Goal: Task Accomplishment & Management: Manage account settings

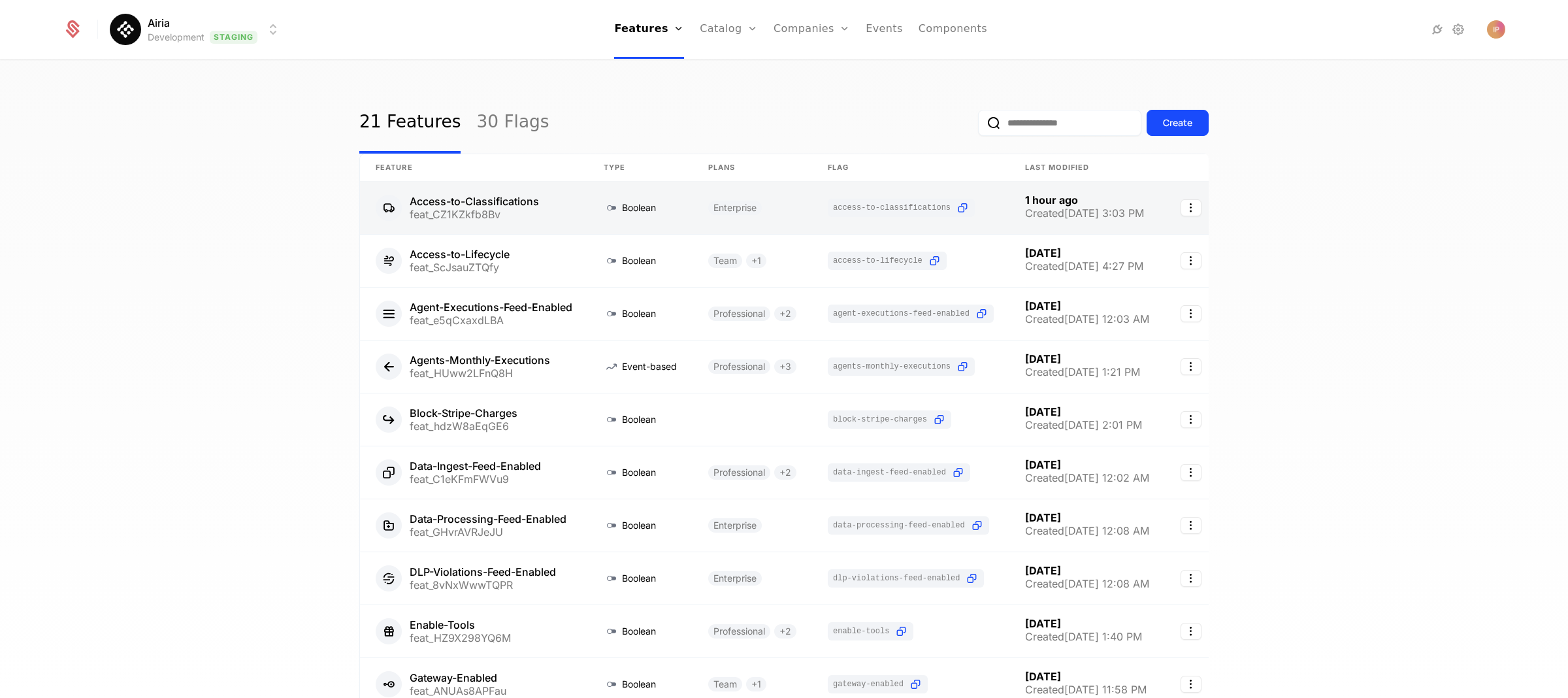
click at [565, 216] on link at bounding box center [474, 207] width 228 height 53
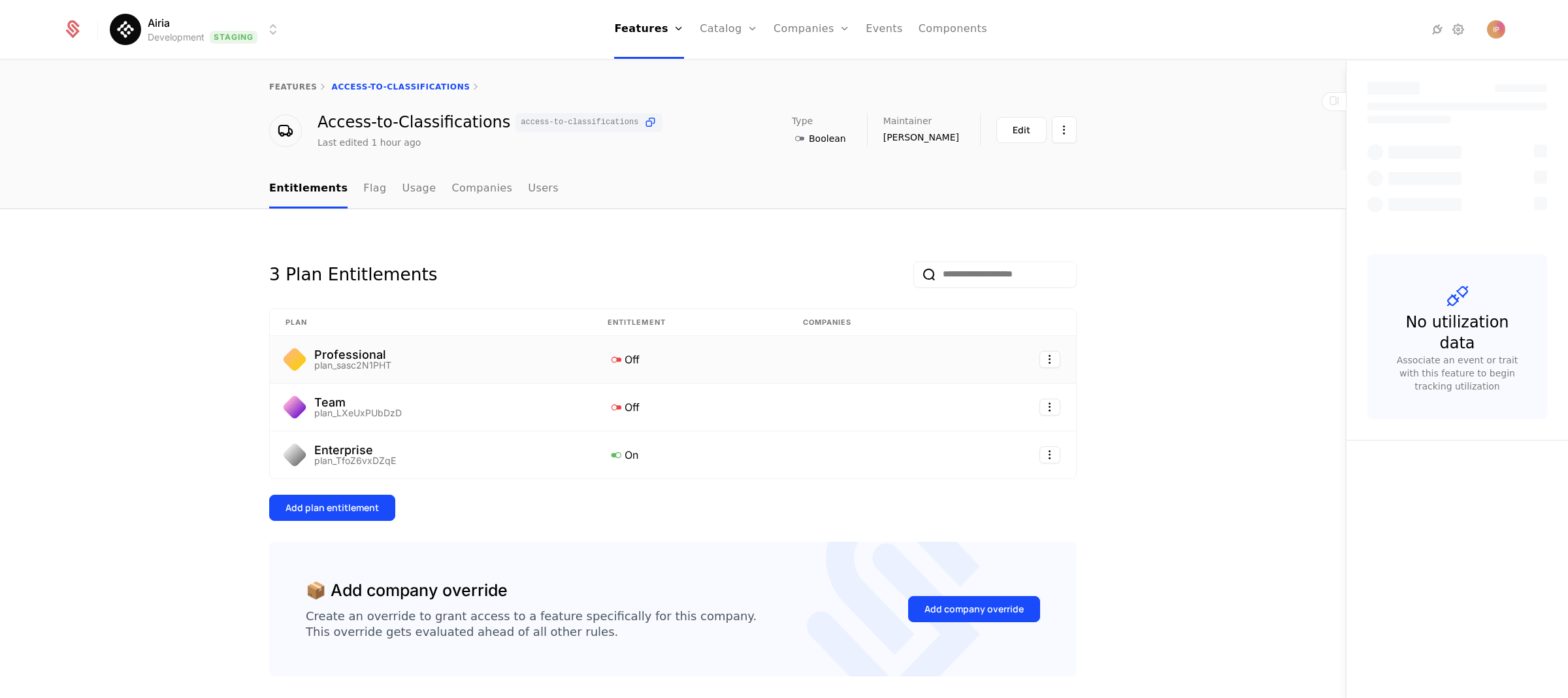
click at [612, 363] on icon at bounding box center [616, 359] width 17 height 17
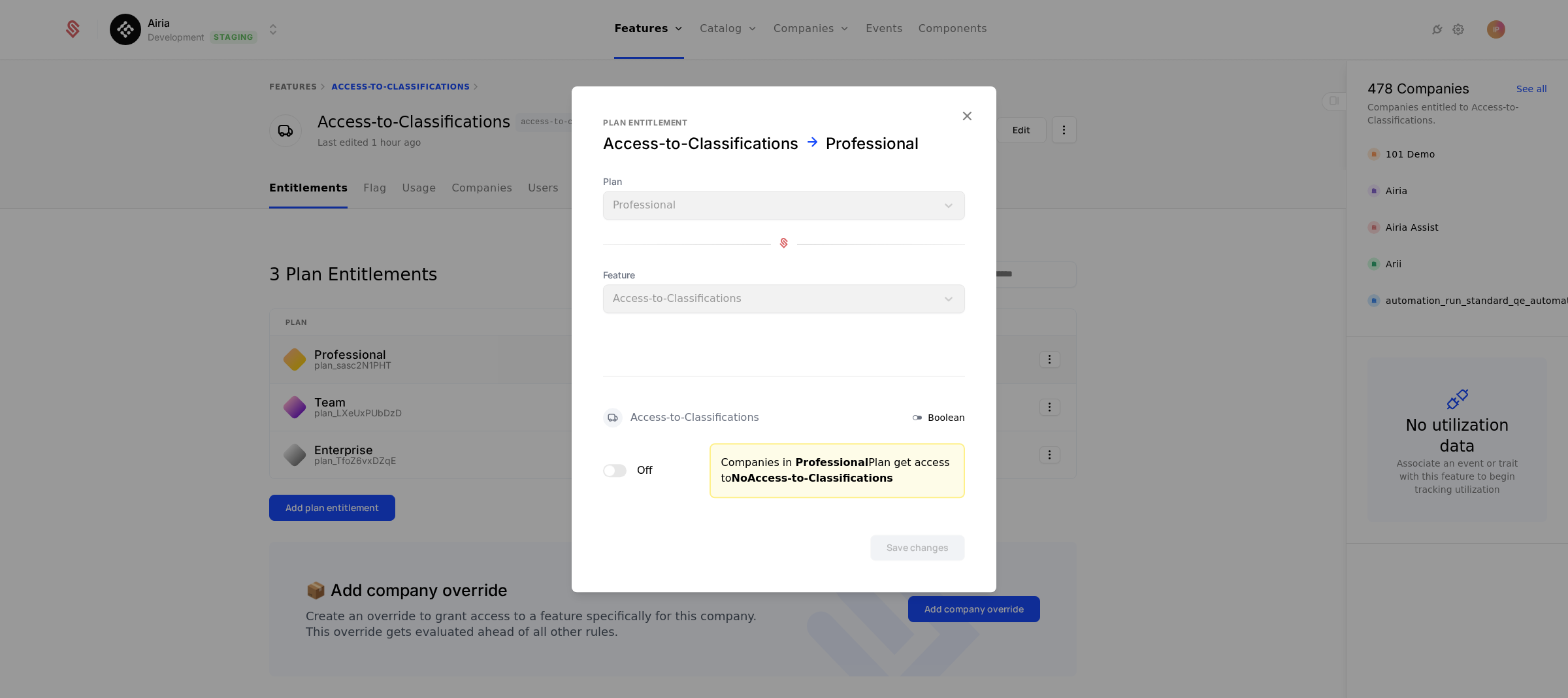
click at [627, 468] on div "Off" at bounding box center [627, 470] width 50 height 15
click at [617, 468] on button "Off" at bounding box center [615, 470] width 24 height 13
click at [925, 551] on button "Save changes" at bounding box center [917, 547] width 94 height 26
click at [609, 473] on button "On" at bounding box center [615, 470] width 24 height 13
click at [892, 548] on button "Save changes" at bounding box center [917, 547] width 94 height 26
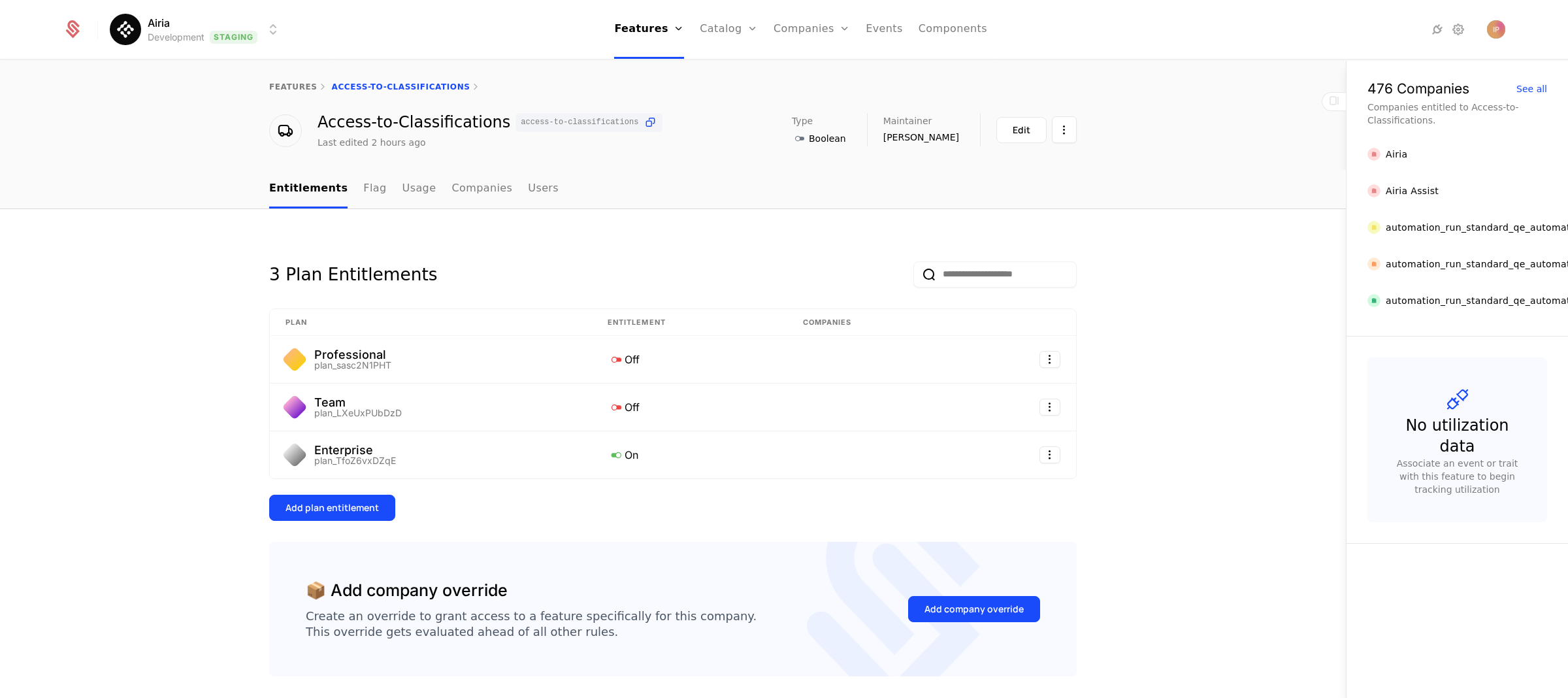
click at [241, 32] on html "Airia Development Staging Features Features Flags Catalog Plans Add Ons Configu…" at bounding box center [784, 349] width 1568 height 698
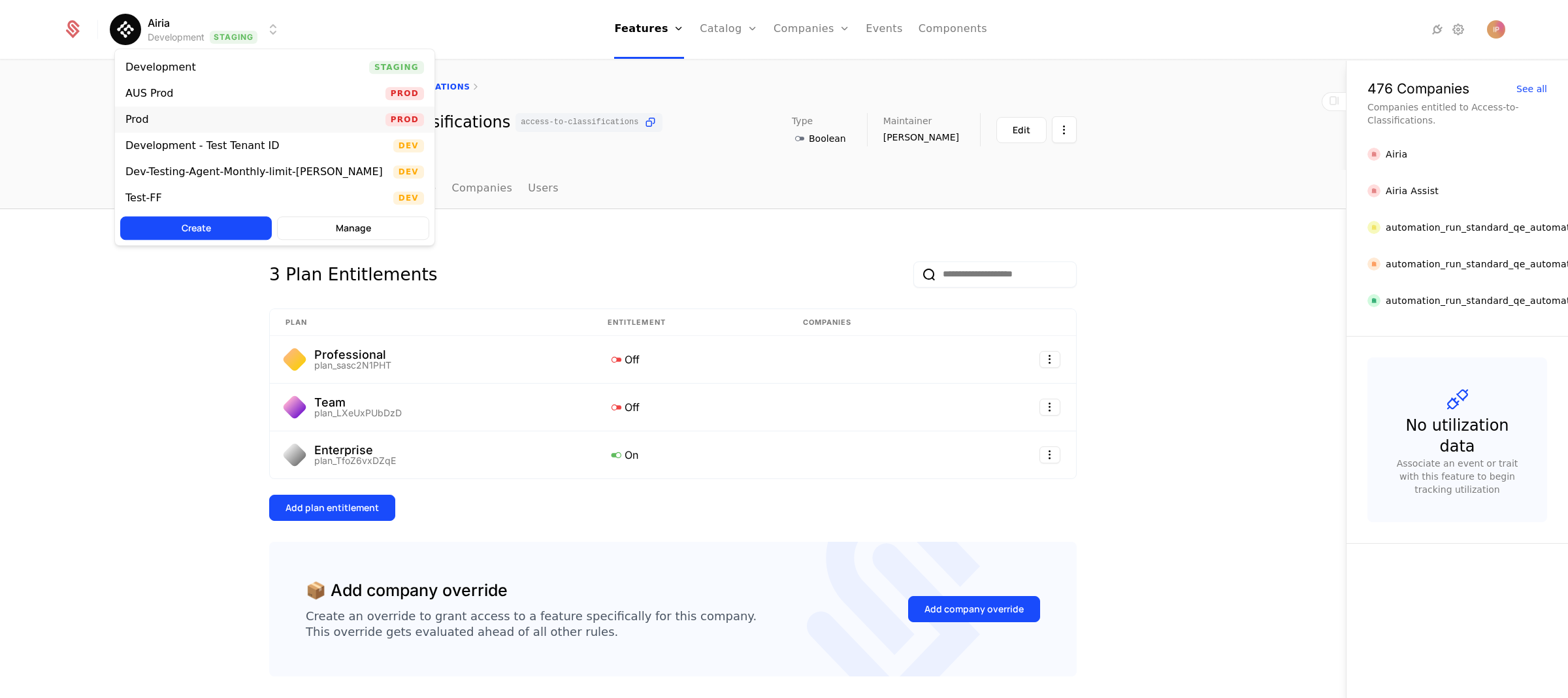
click at [169, 116] on div "Prod Prod" at bounding box center [274, 119] width 319 height 26
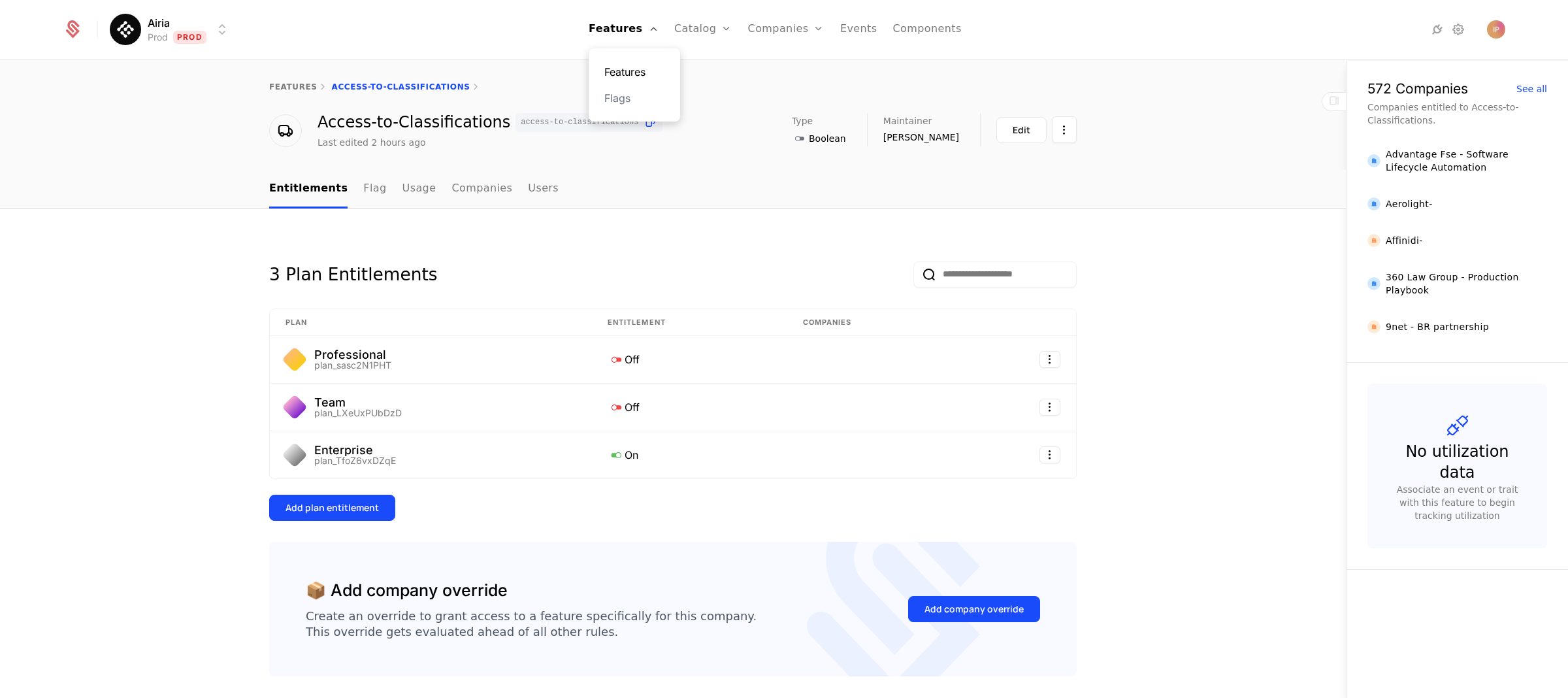
click at [638, 68] on link "Features" at bounding box center [634, 71] width 60 height 15
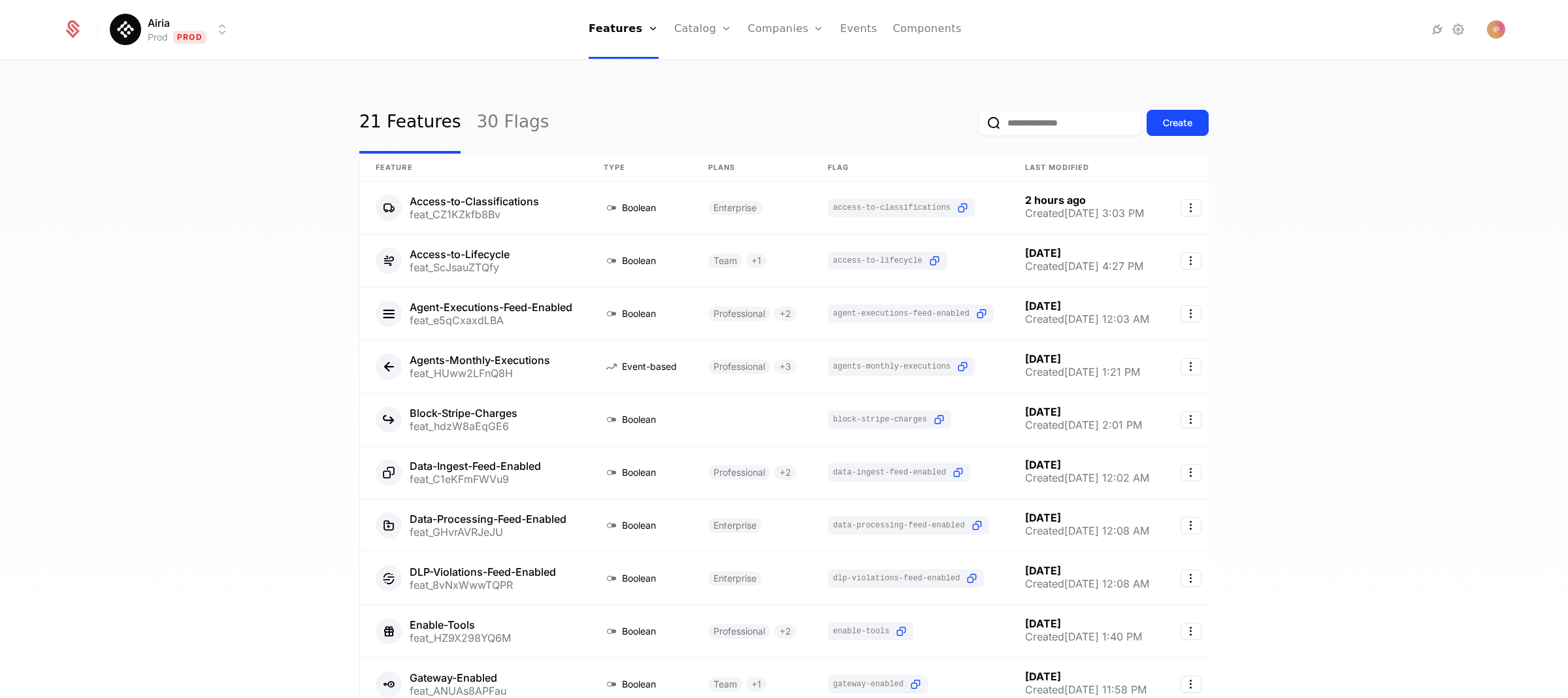
click at [1047, 122] on input "email" at bounding box center [1059, 123] width 163 height 26
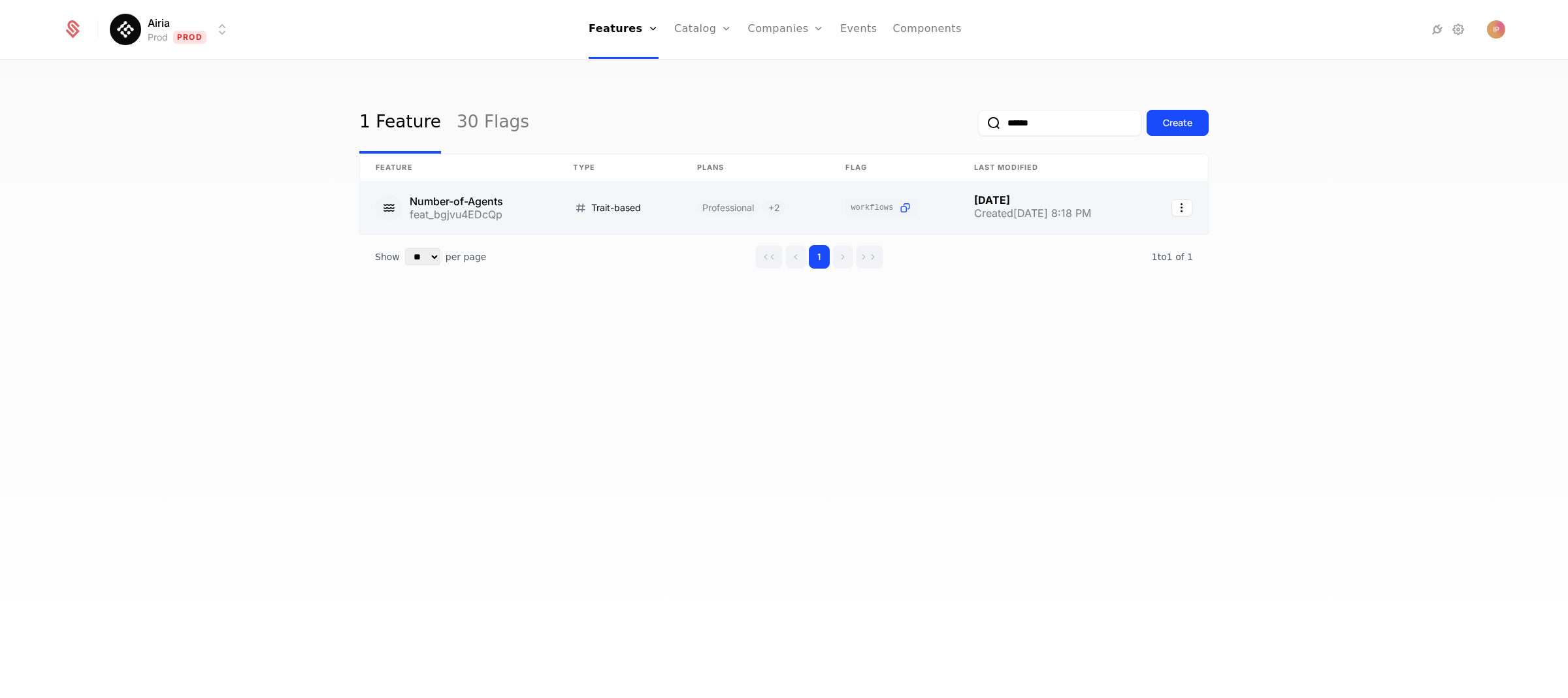
type input "******"
click at [463, 200] on link at bounding box center [458, 207] width 197 height 53
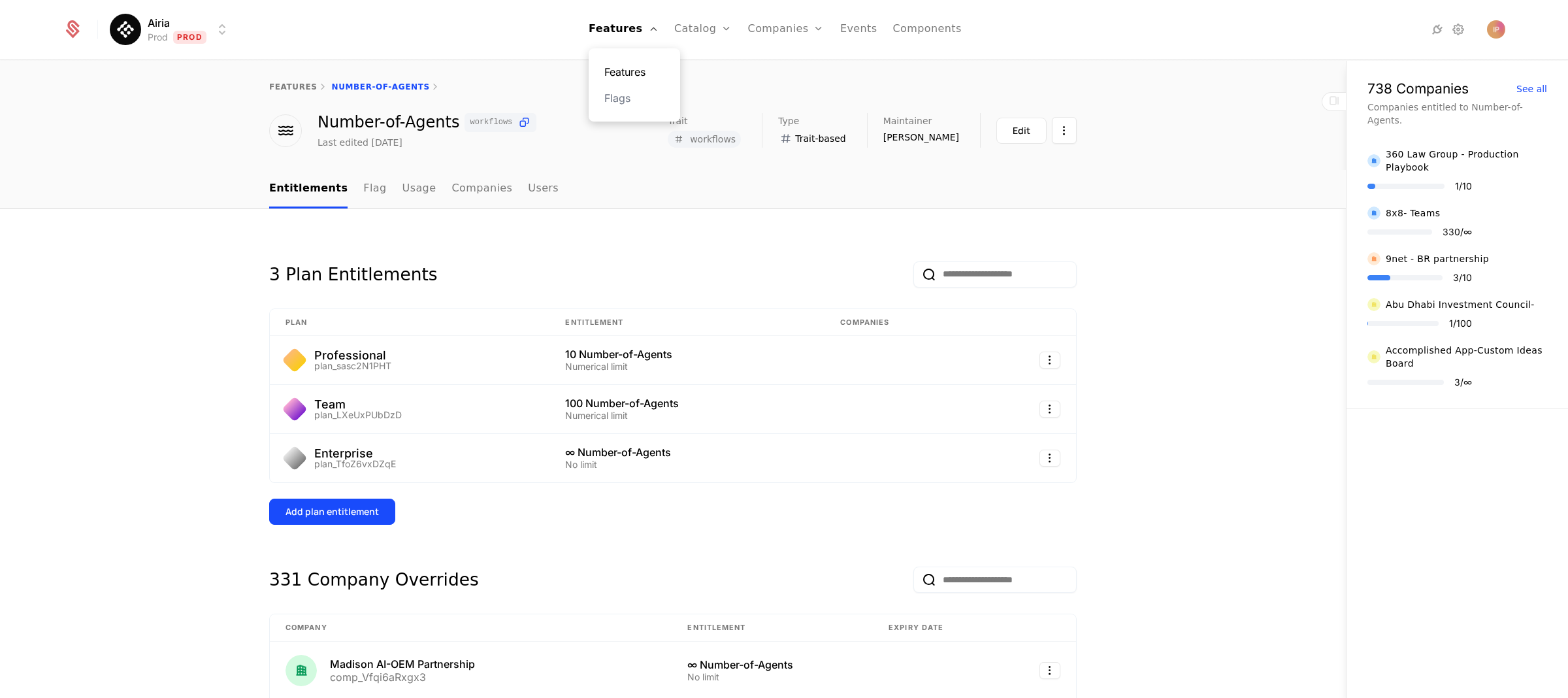
click at [634, 68] on link "Features" at bounding box center [634, 71] width 60 height 15
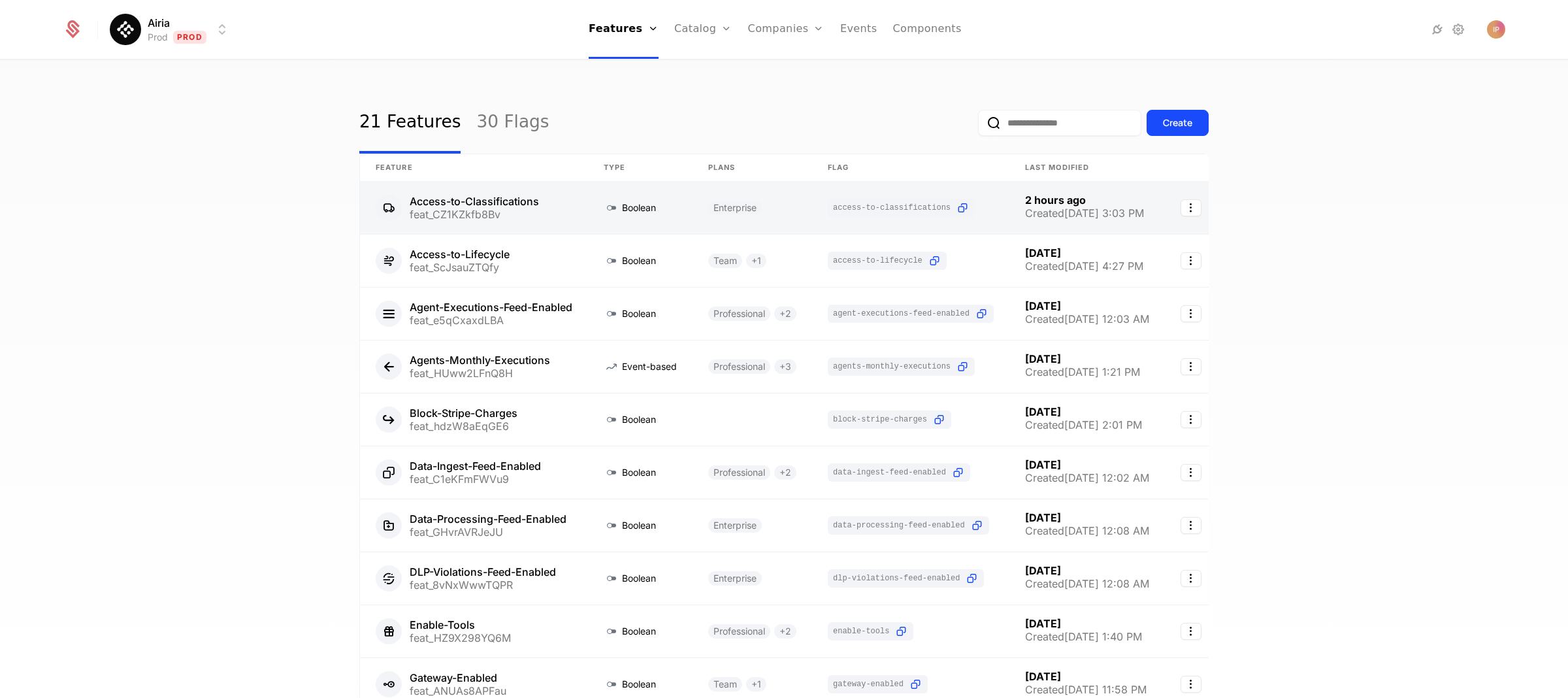
click at [496, 207] on link at bounding box center [474, 207] width 228 height 53
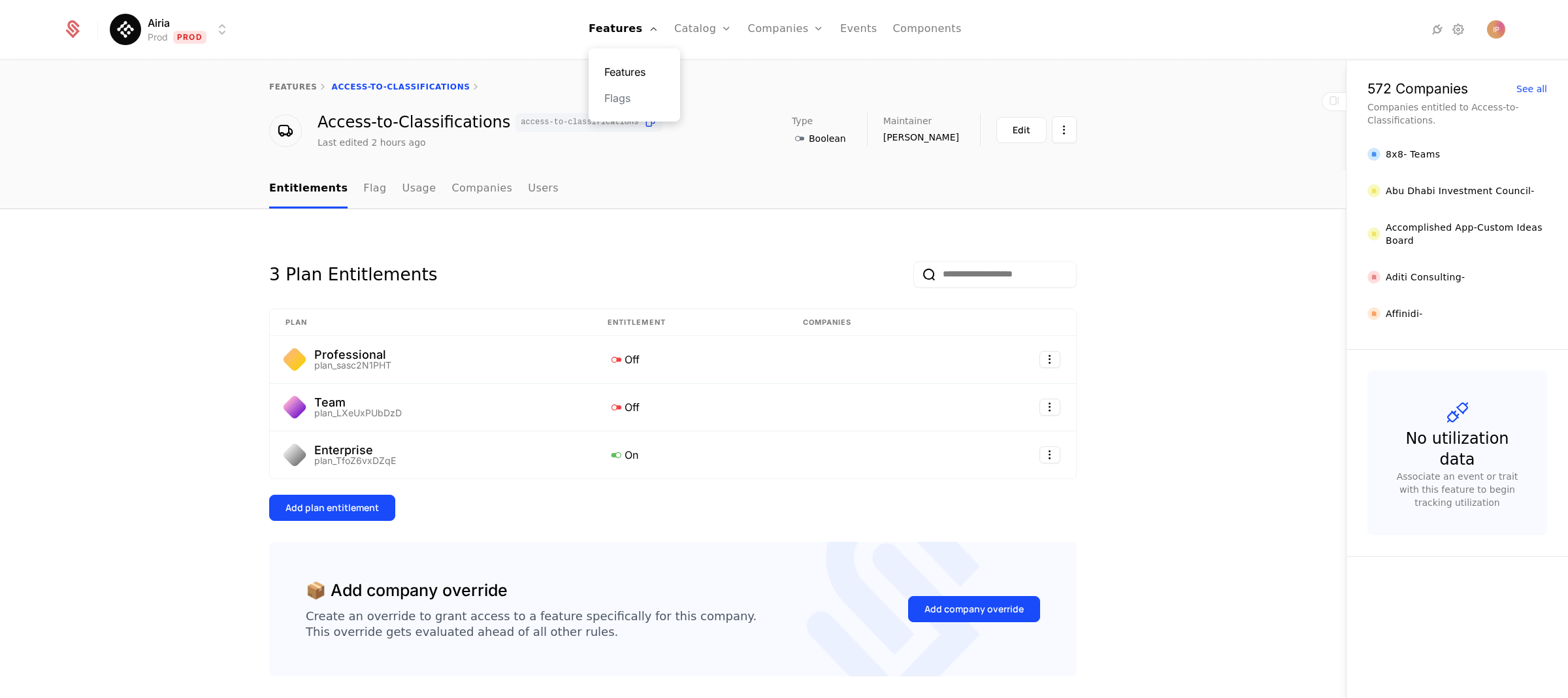
click at [640, 67] on link "Features" at bounding box center [634, 71] width 60 height 15
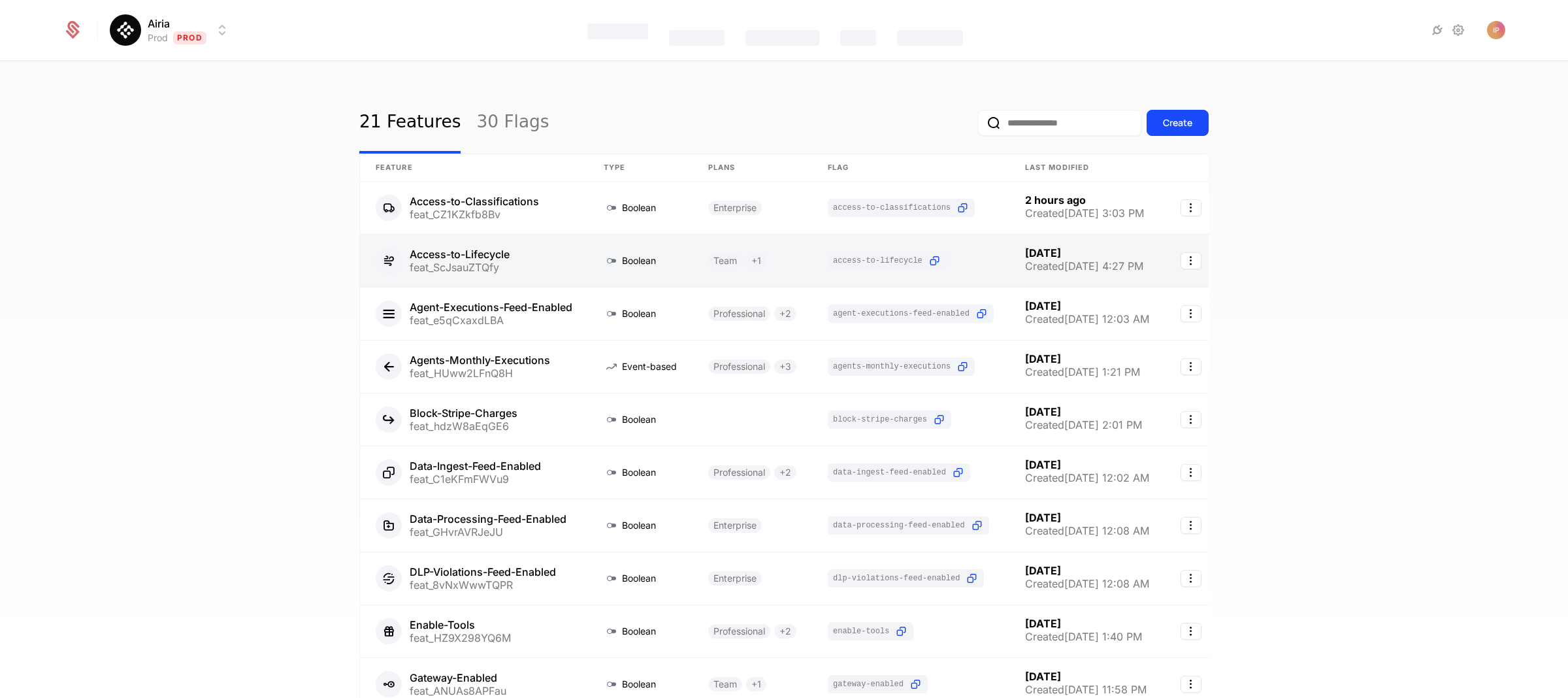
click at [506, 258] on link at bounding box center [474, 260] width 228 height 53
